Goal: Task Accomplishment & Management: Manage account settings

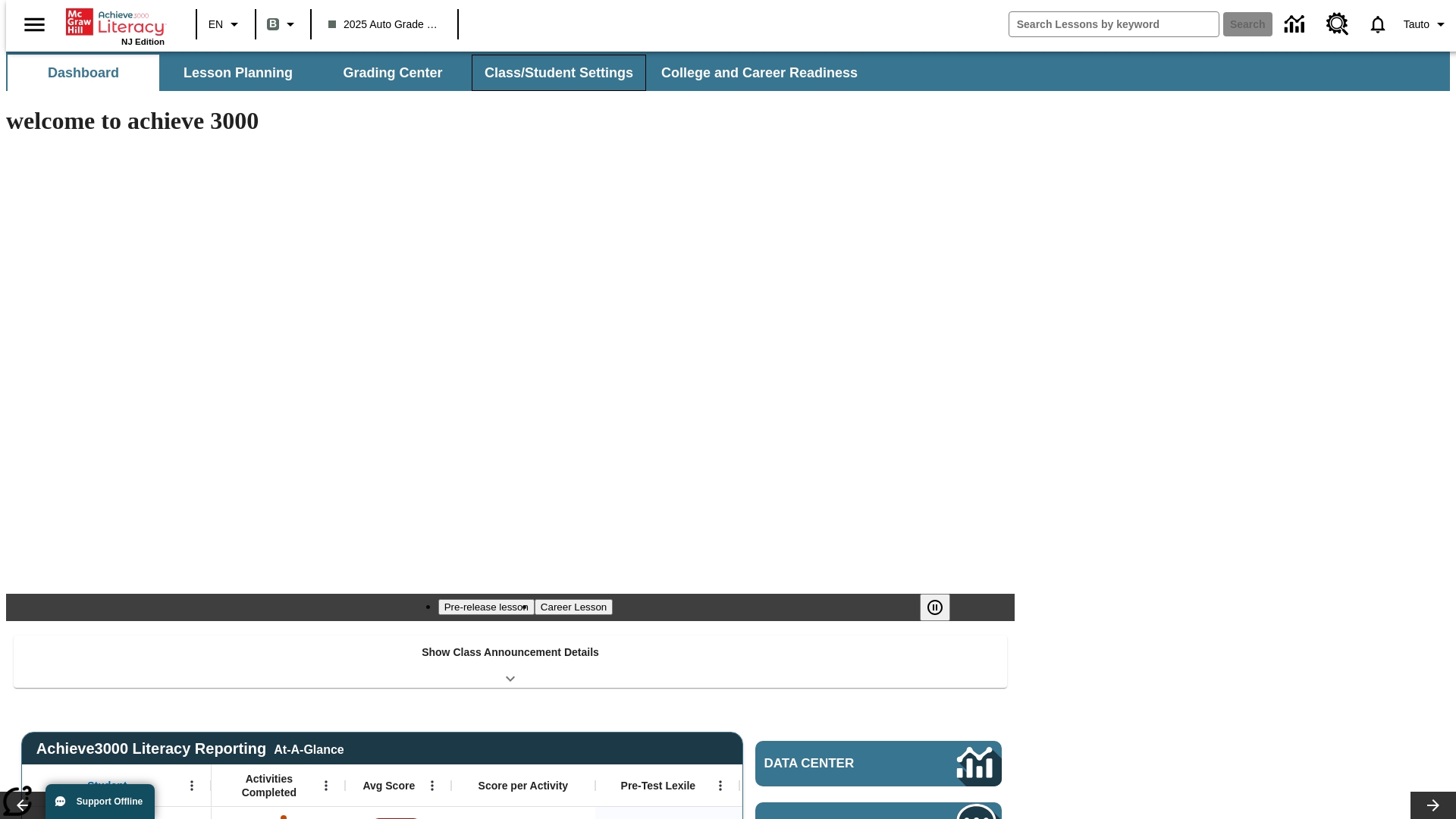
click at [550, 73] on button "Class/Student Settings" at bounding box center [558, 73] width 174 height 36
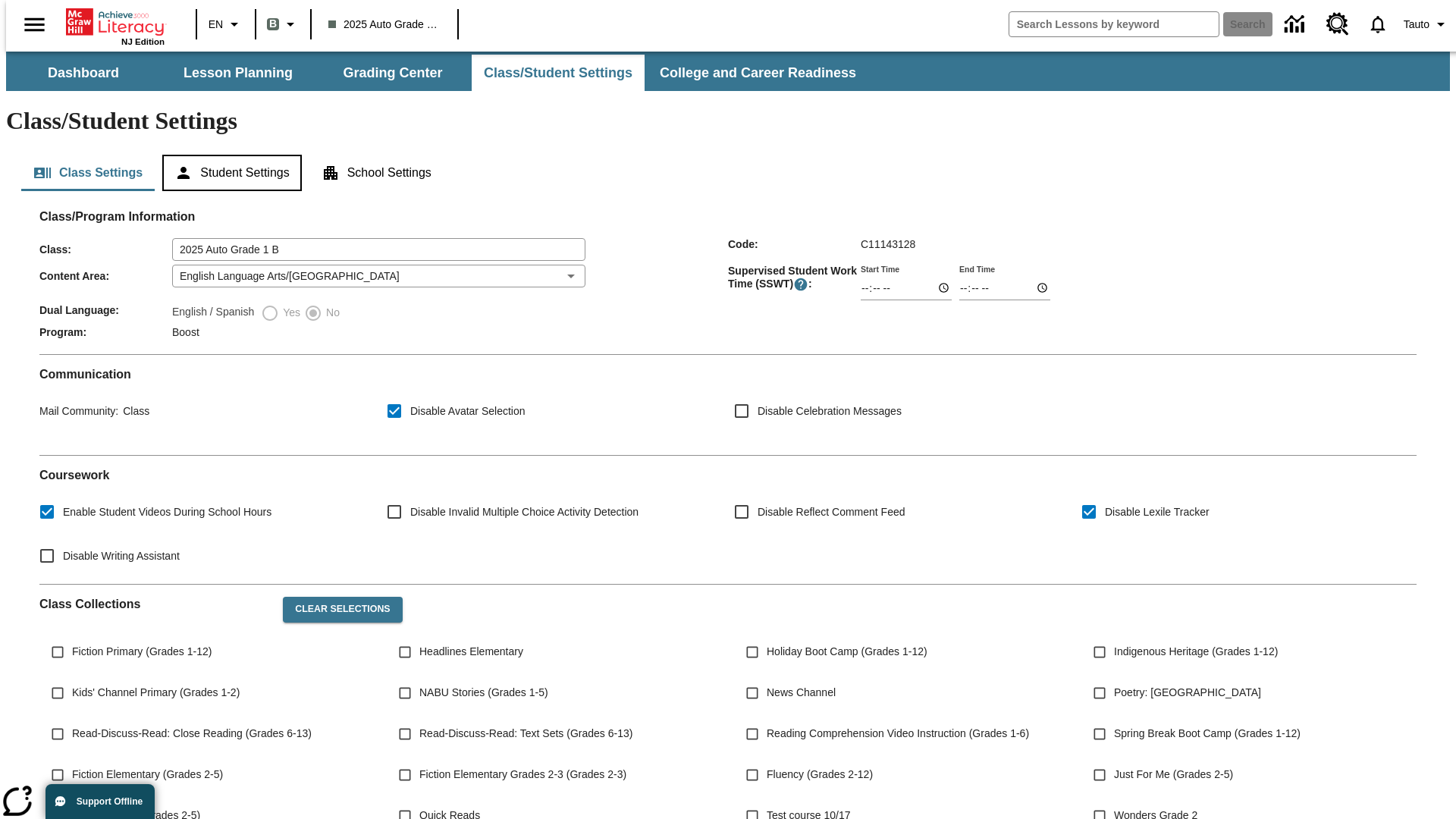
click at [228, 155] on button "Student Settings" at bounding box center [232, 173] width 139 height 36
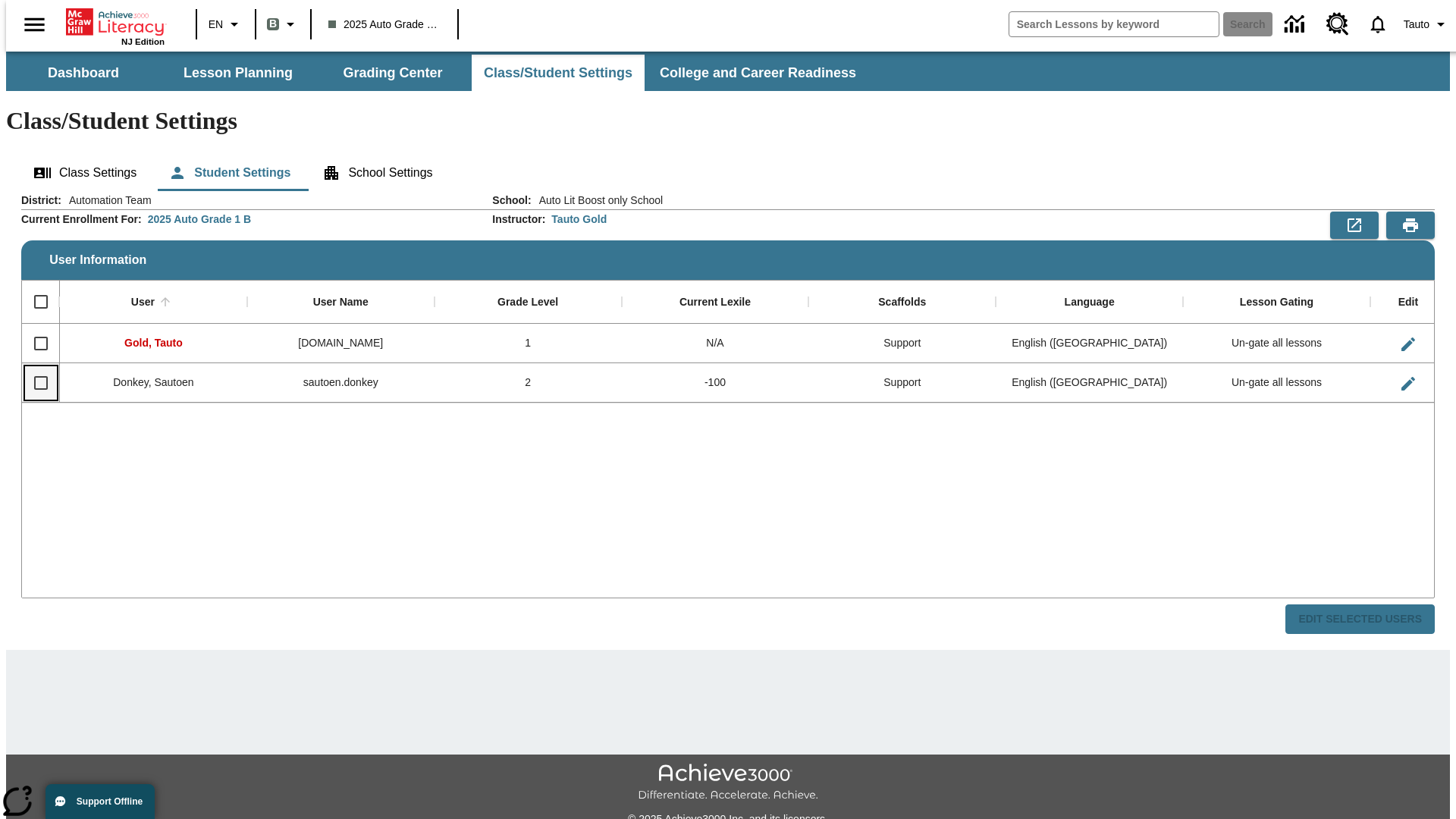
click at [34, 367] on input "Select row" at bounding box center [41, 383] width 32 height 32
checkbox input "true"
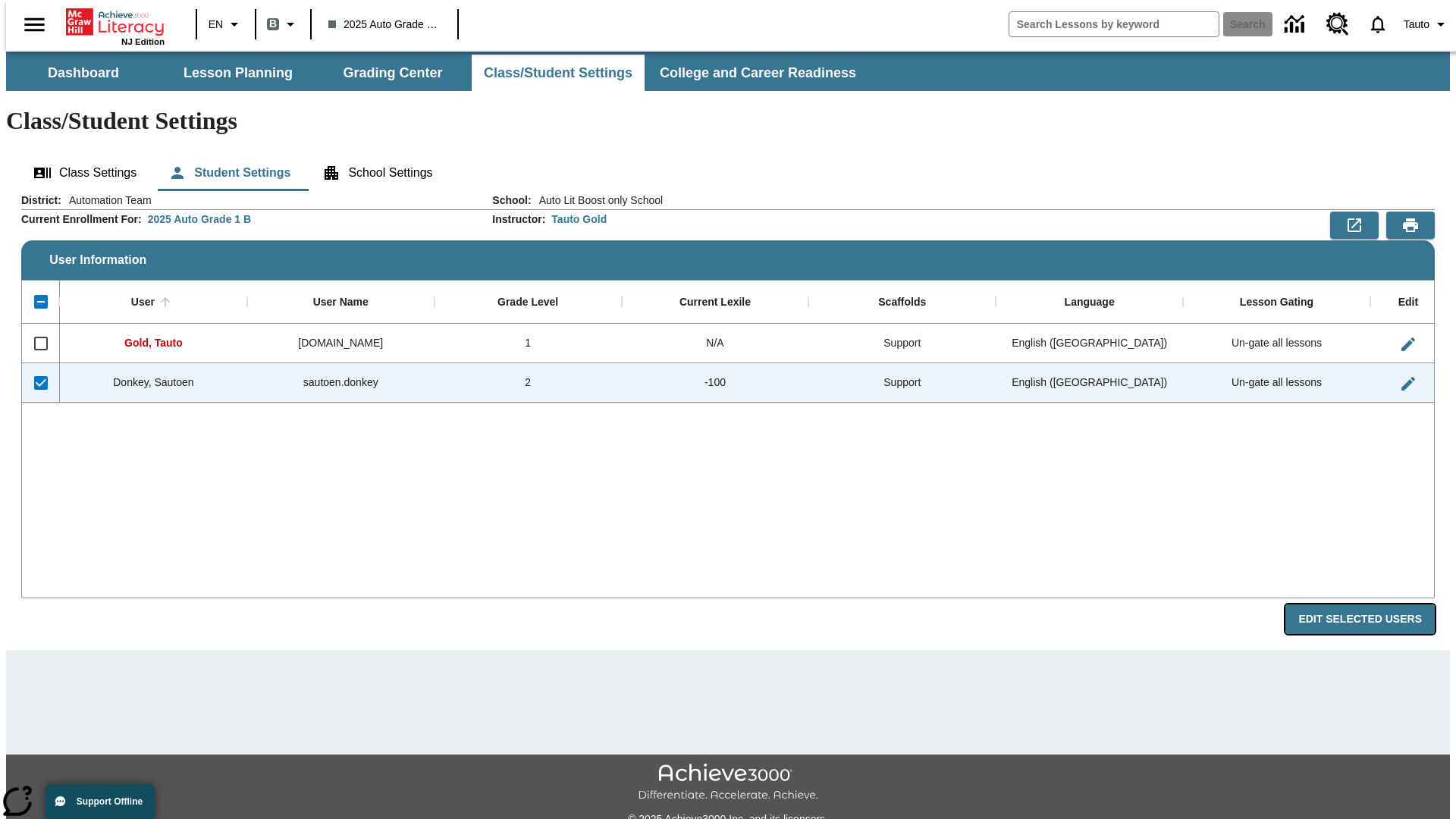
click at [1372, 604] on button "Edit Selected Users" at bounding box center [1360, 618] width 149 height 29
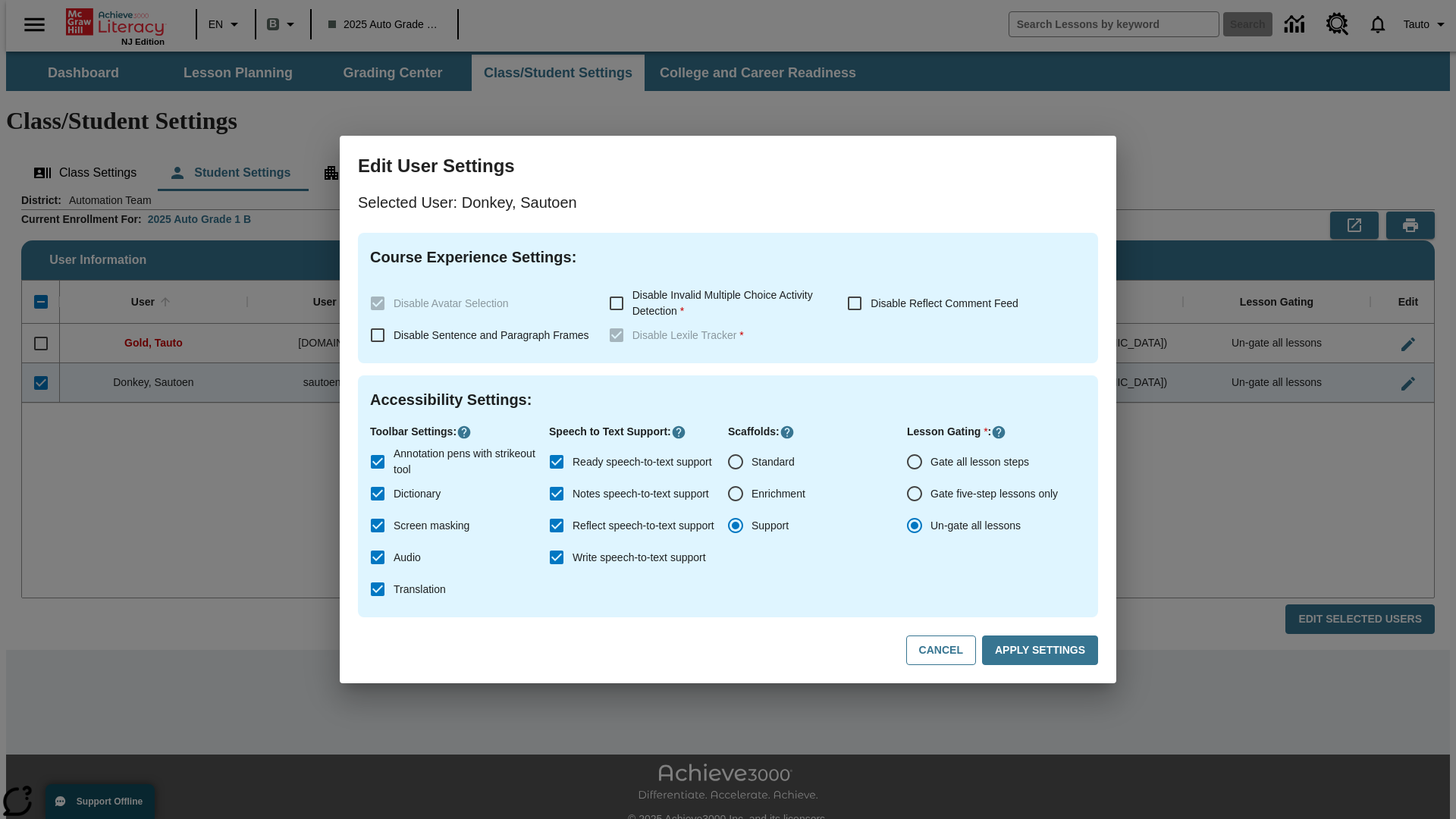
click at [914, 462] on input "Gate all lesson steps" at bounding box center [914, 462] width 32 height 32
click at [1043, 651] on button "Apply Settings" at bounding box center [1040, 650] width 116 height 29
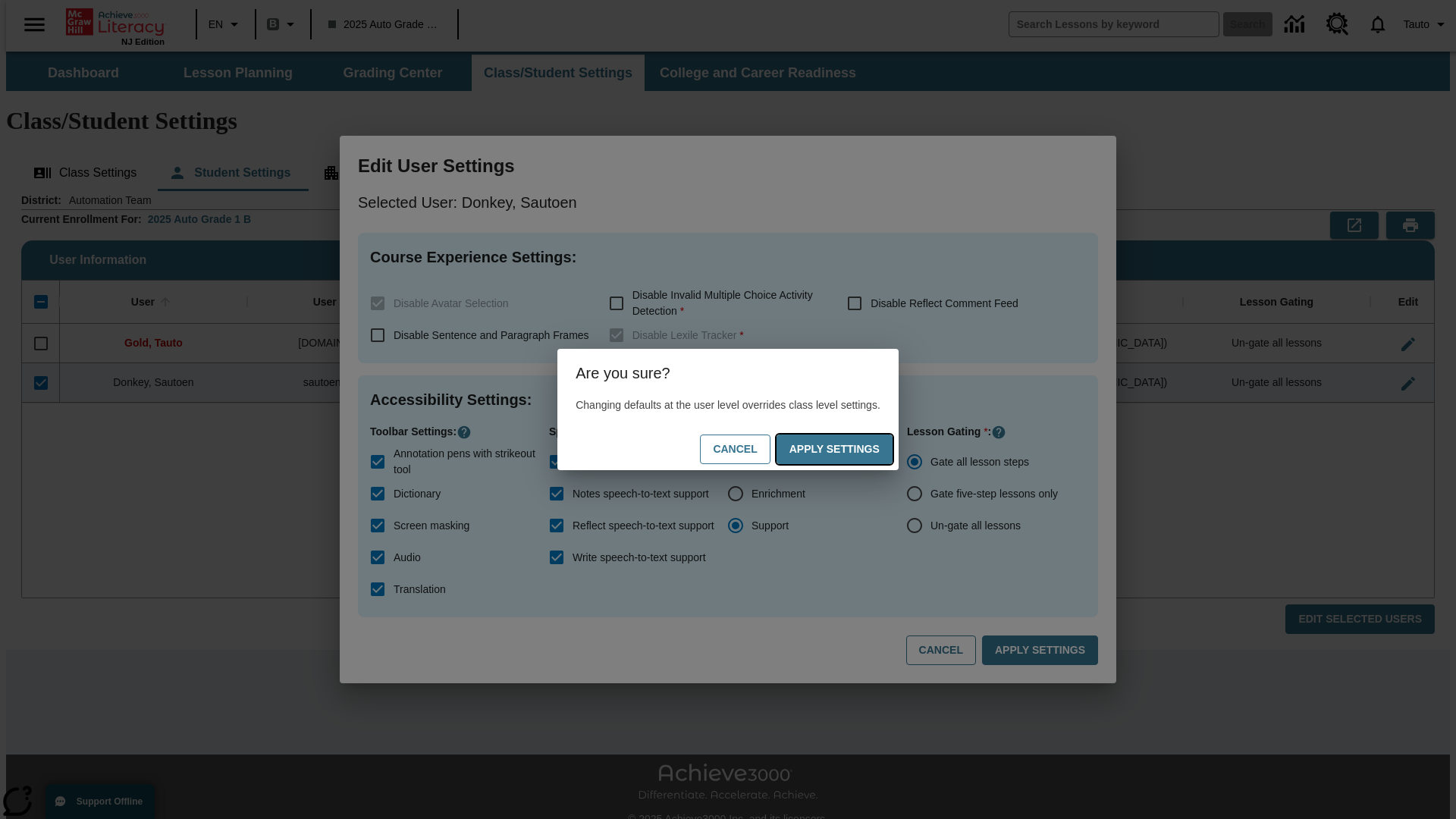
click at [850, 449] on button "Apply Settings" at bounding box center [834, 449] width 116 height 29
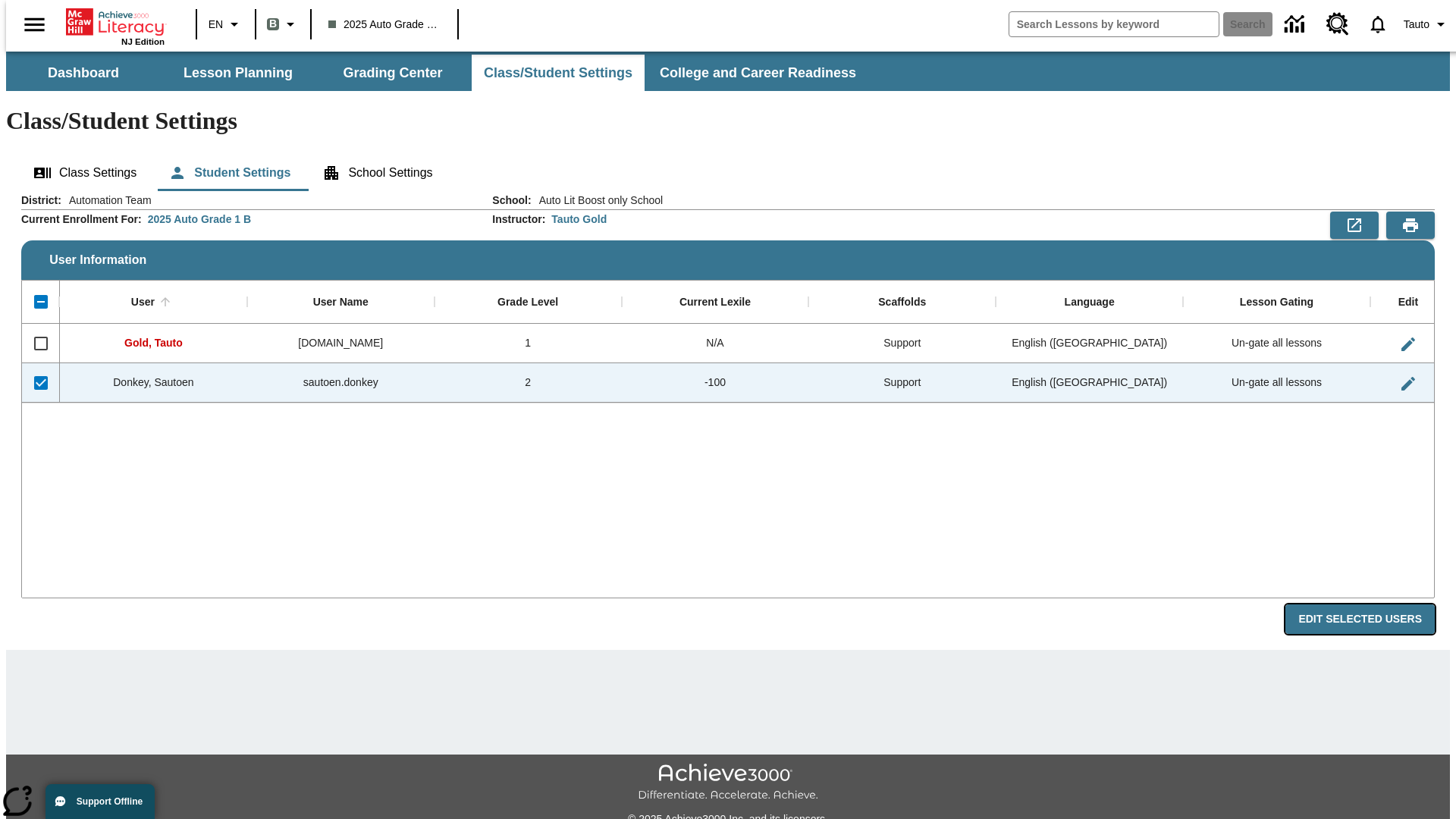
radio input "false"
radio input "true"
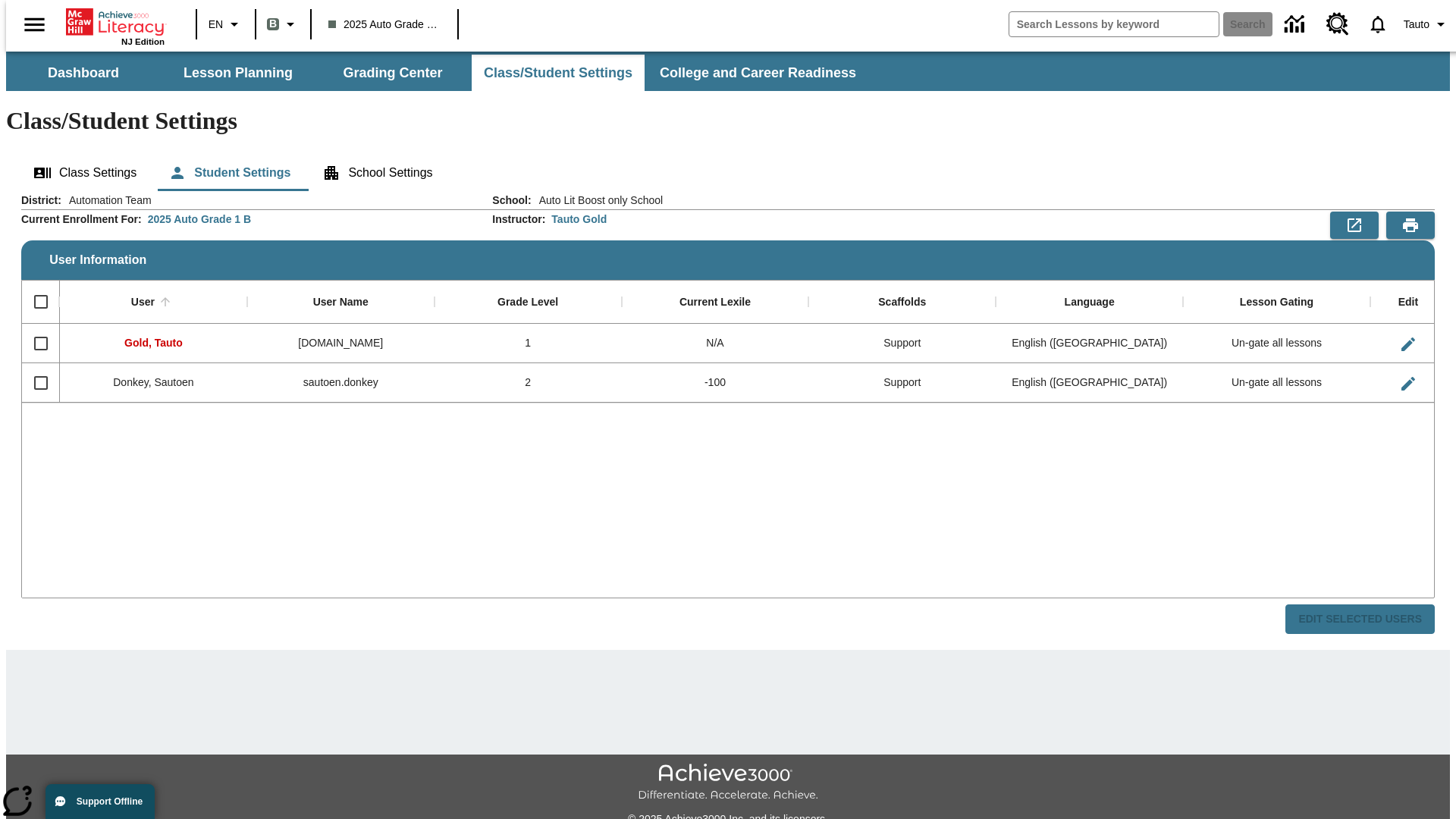
checkbox input "false"
click at [34, 367] on input "Select row" at bounding box center [41, 383] width 32 height 32
checkbox input "true"
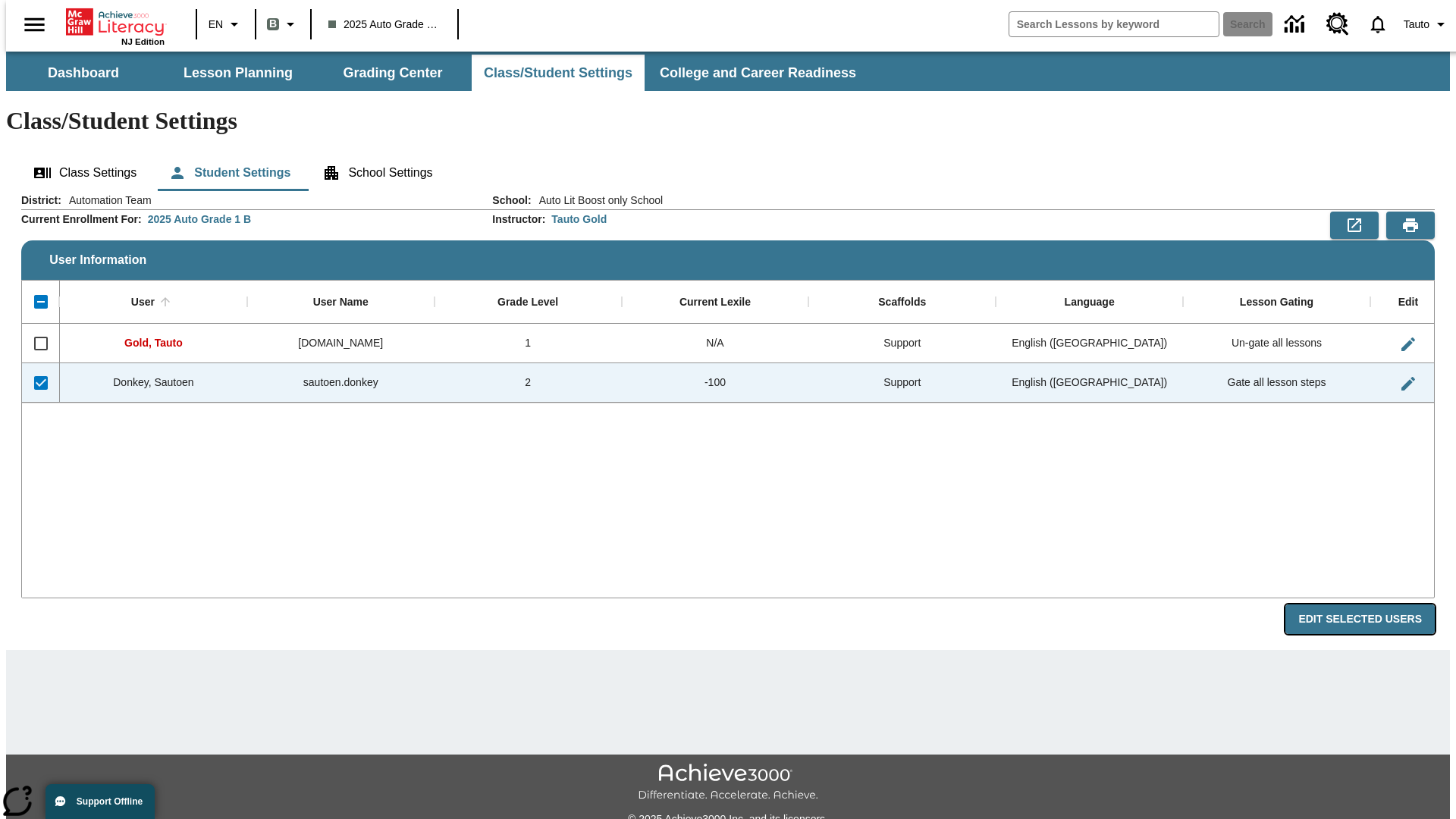
click at [1372, 604] on button "Edit Selected Users" at bounding box center [1360, 618] width 149 height 29
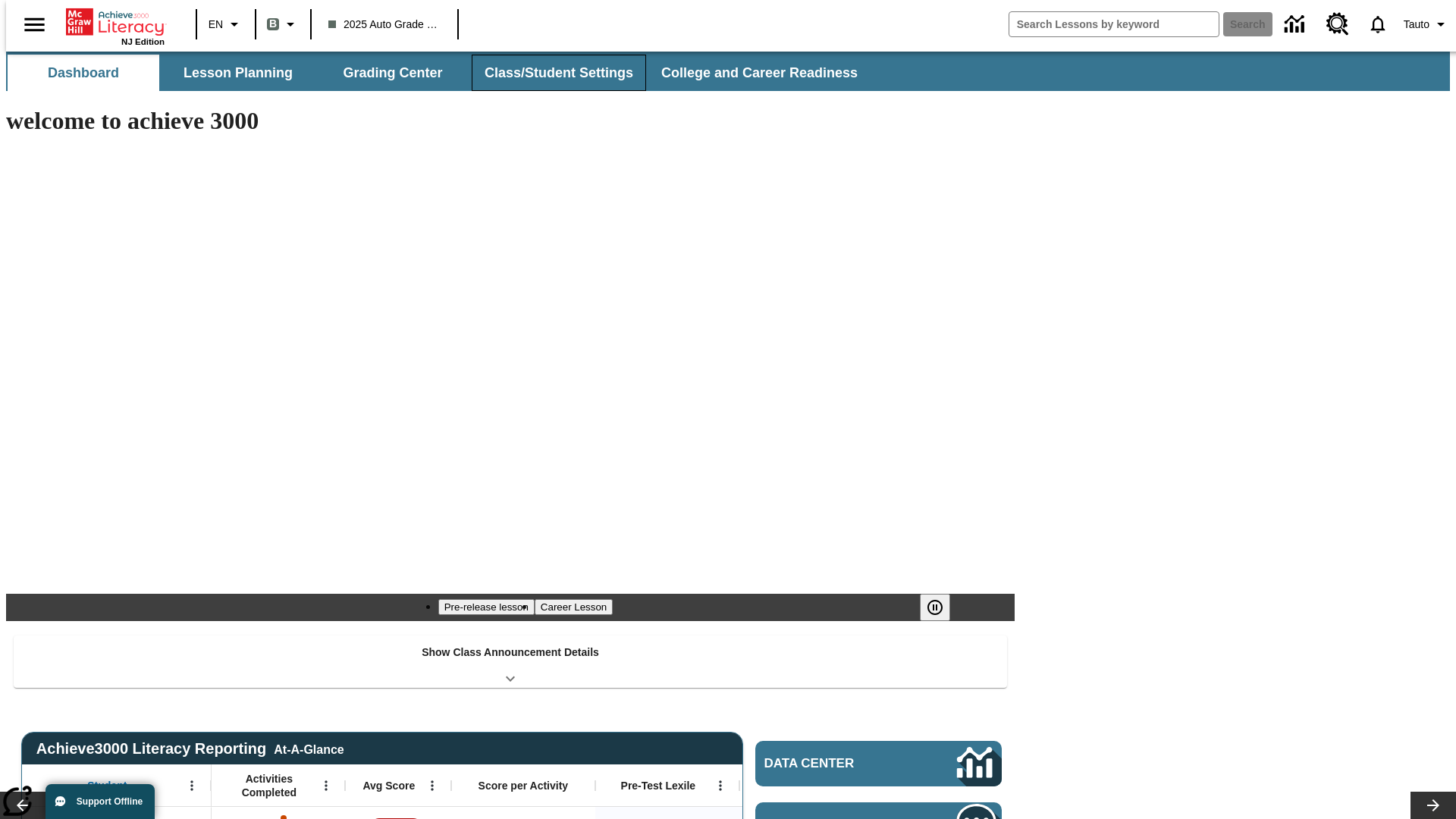
click at [550, 73] on button "Class/Student Settings" at bounding box center [558, 73] width 174 height 36
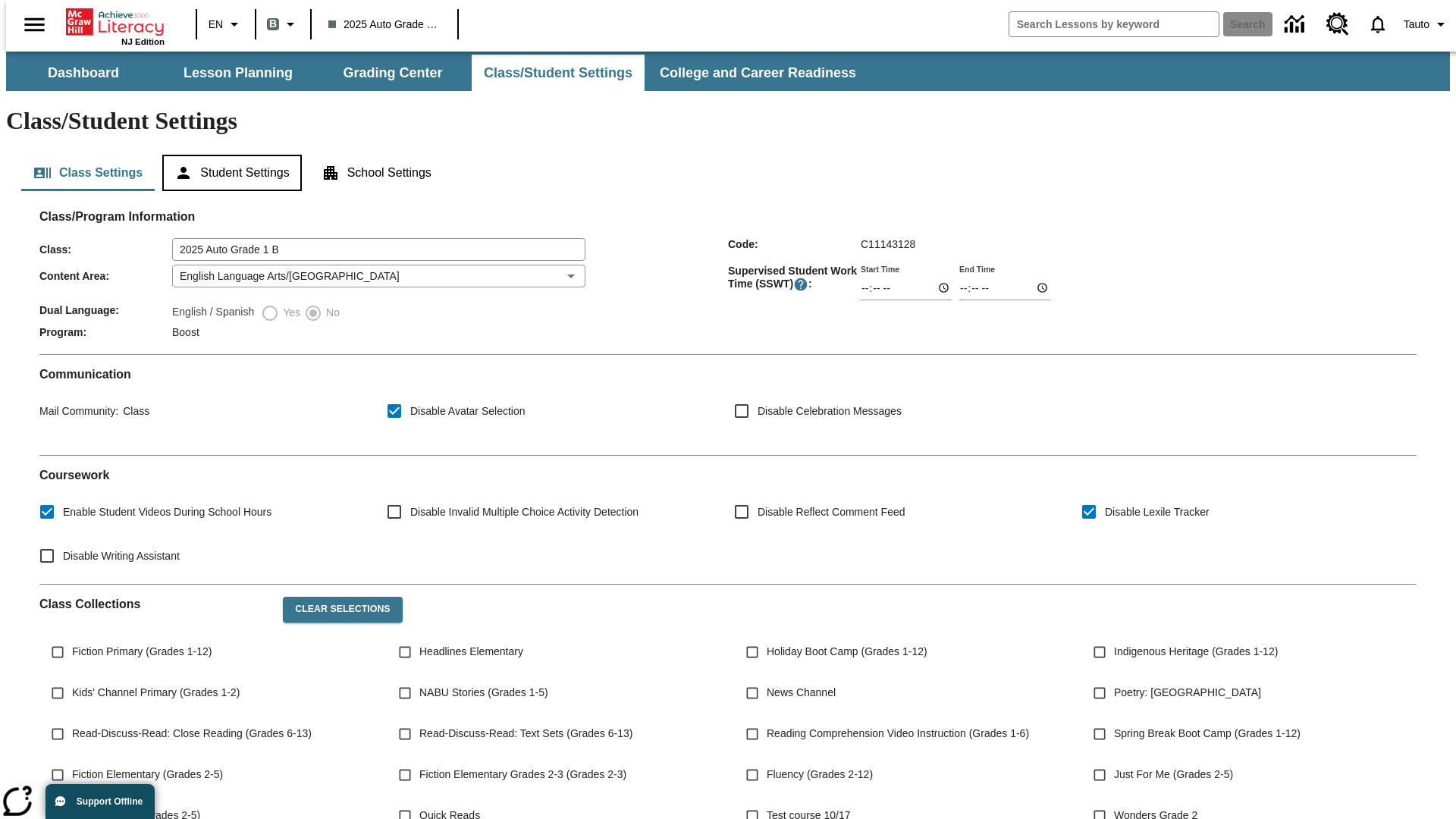
click at [228, 155] on button "Student Settings" at bounding box center [232, 173] width 139 height 36
